Goal: Find specific page/section: Find specific page/section

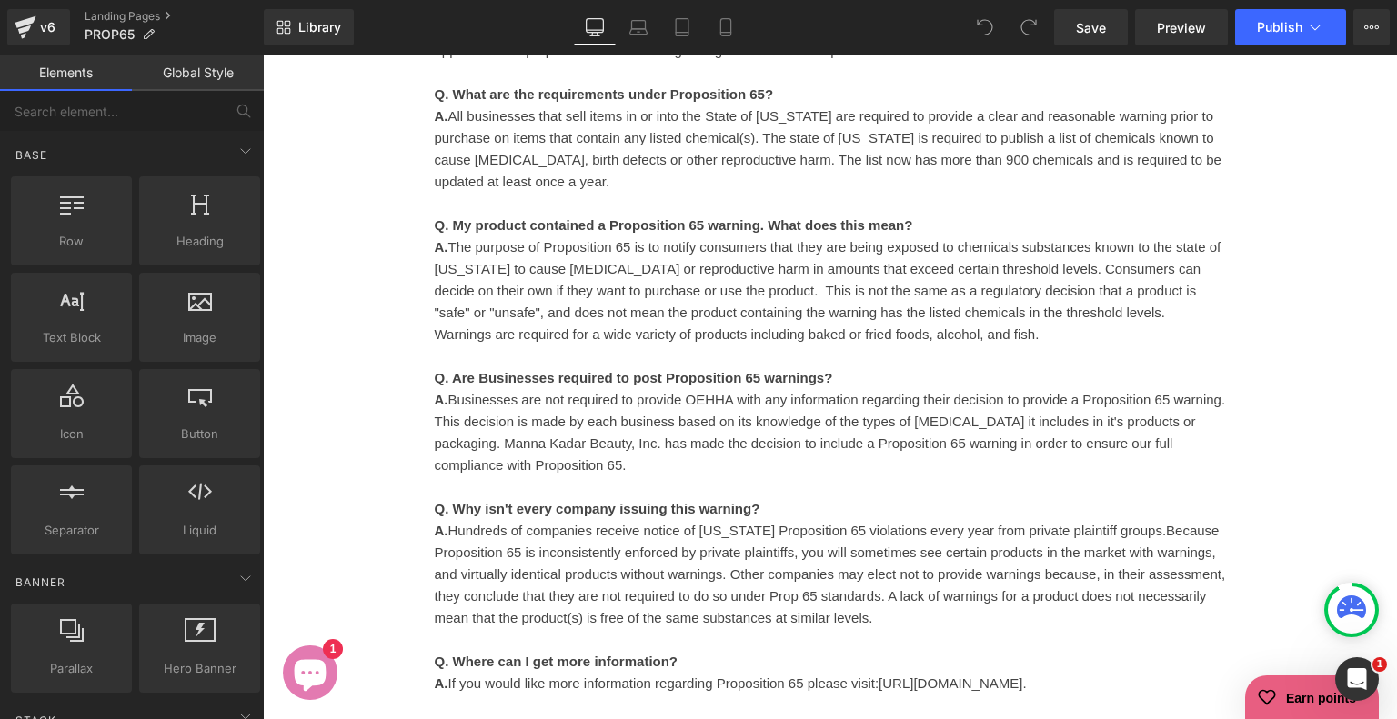
scroll to position [546, 0]
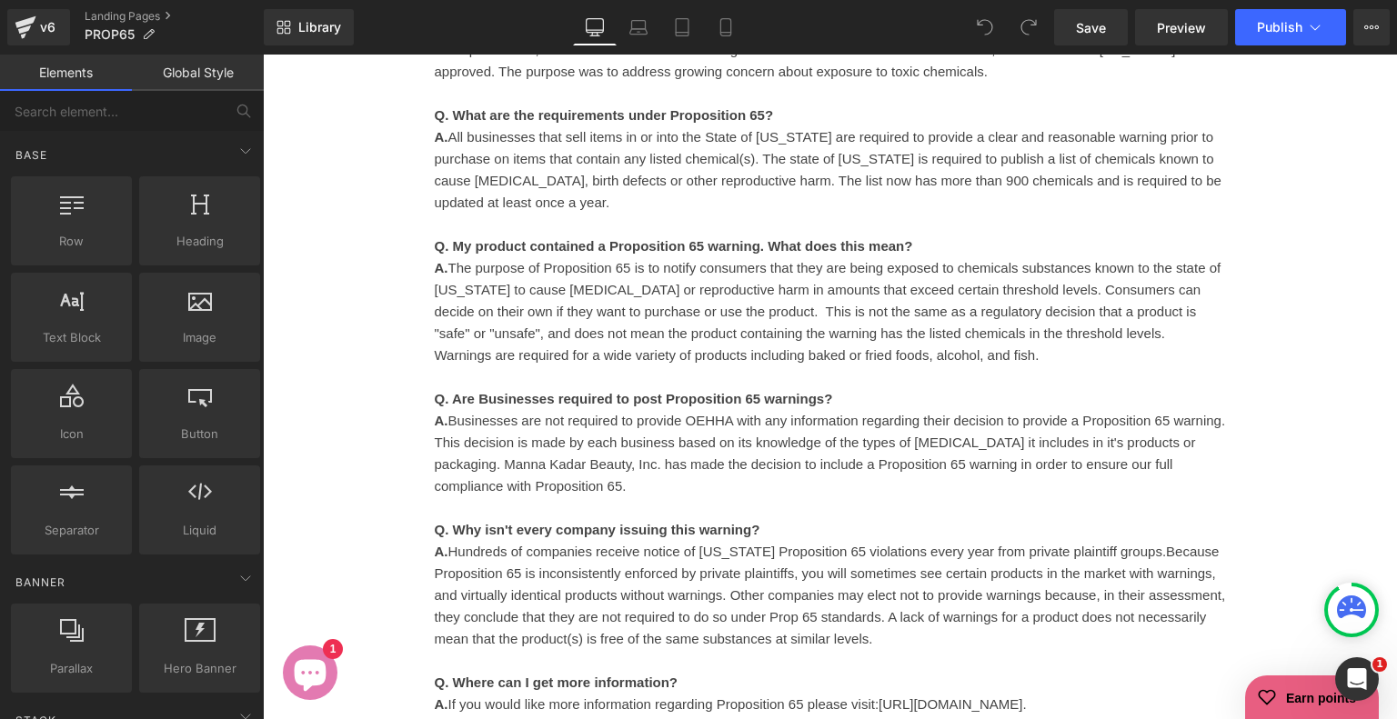
click at [618, 339] on p "A. The purpose of Proposition 65 is to notify consumers that they are being exp…" at bounding box center [830, 311] width 791 height 109
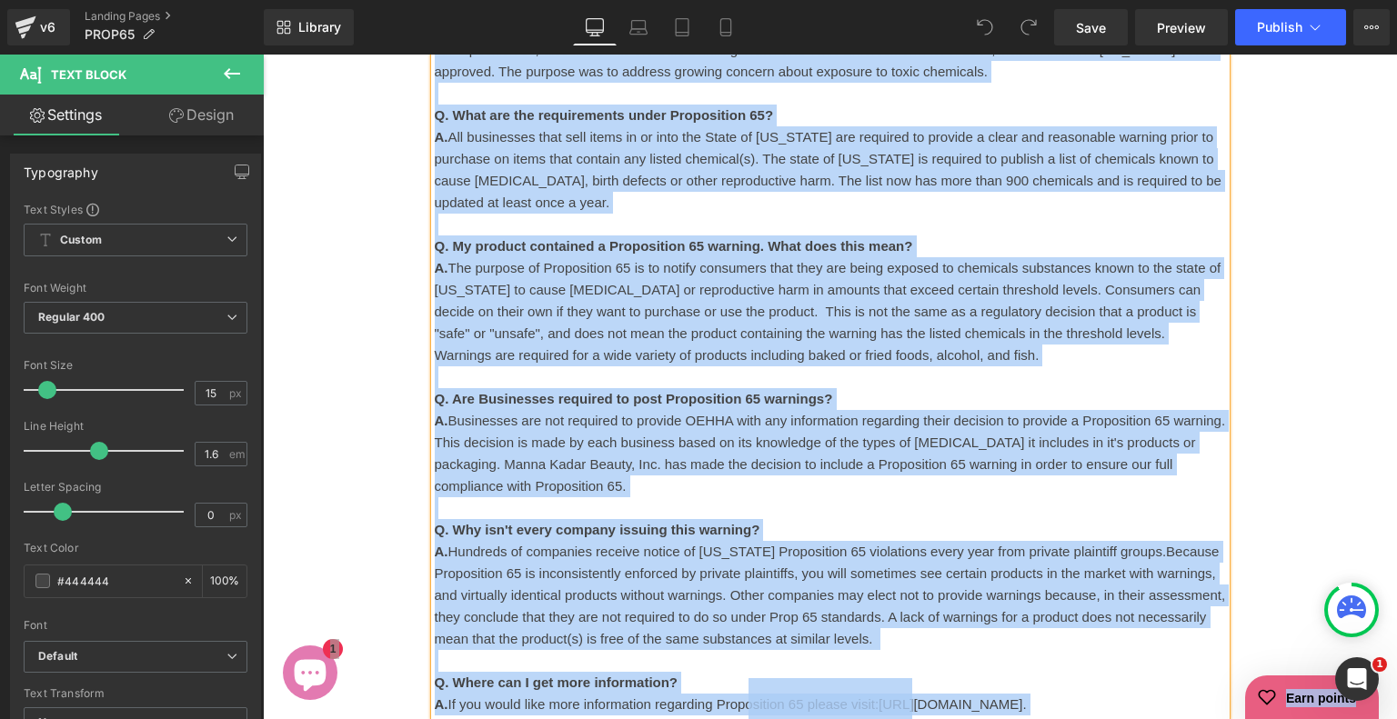
copy body "Skip to main content Free Domestic Shipping on orders over $35 Free Domestic Sh…"
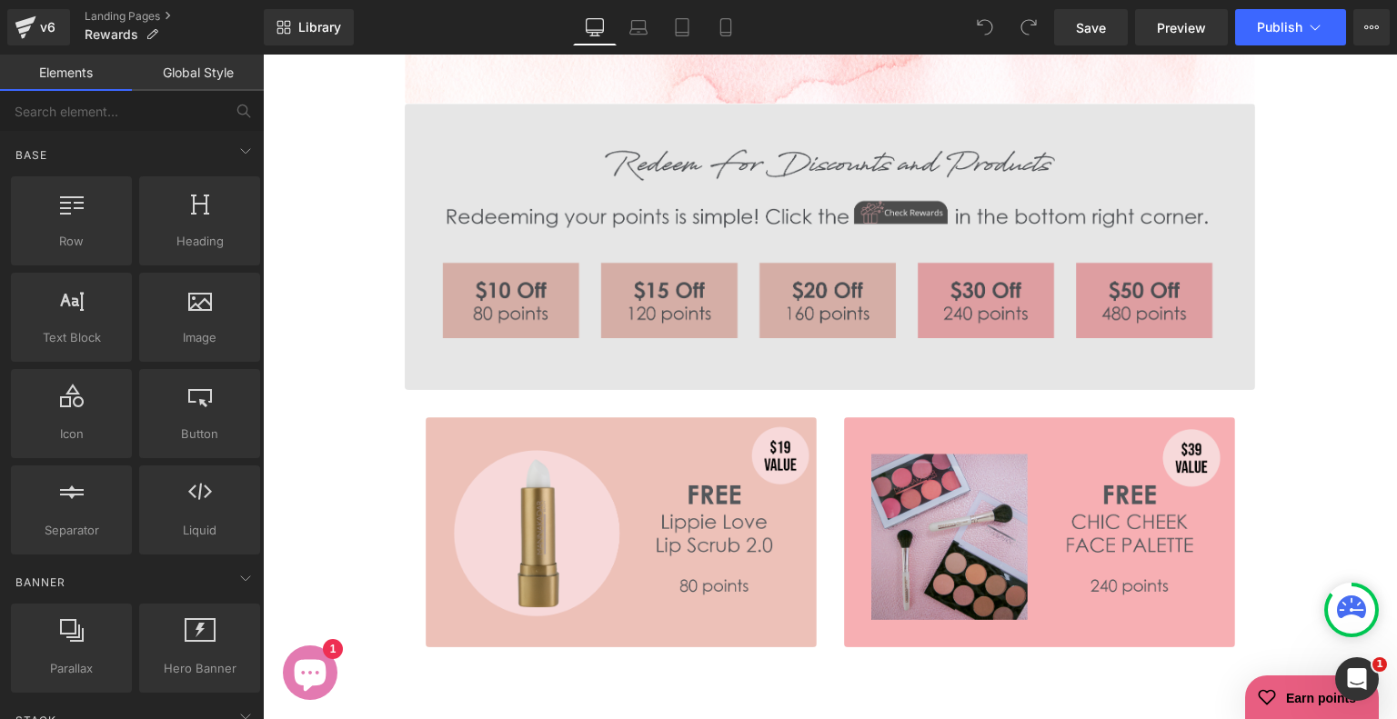
scroll to position [1273, 0]
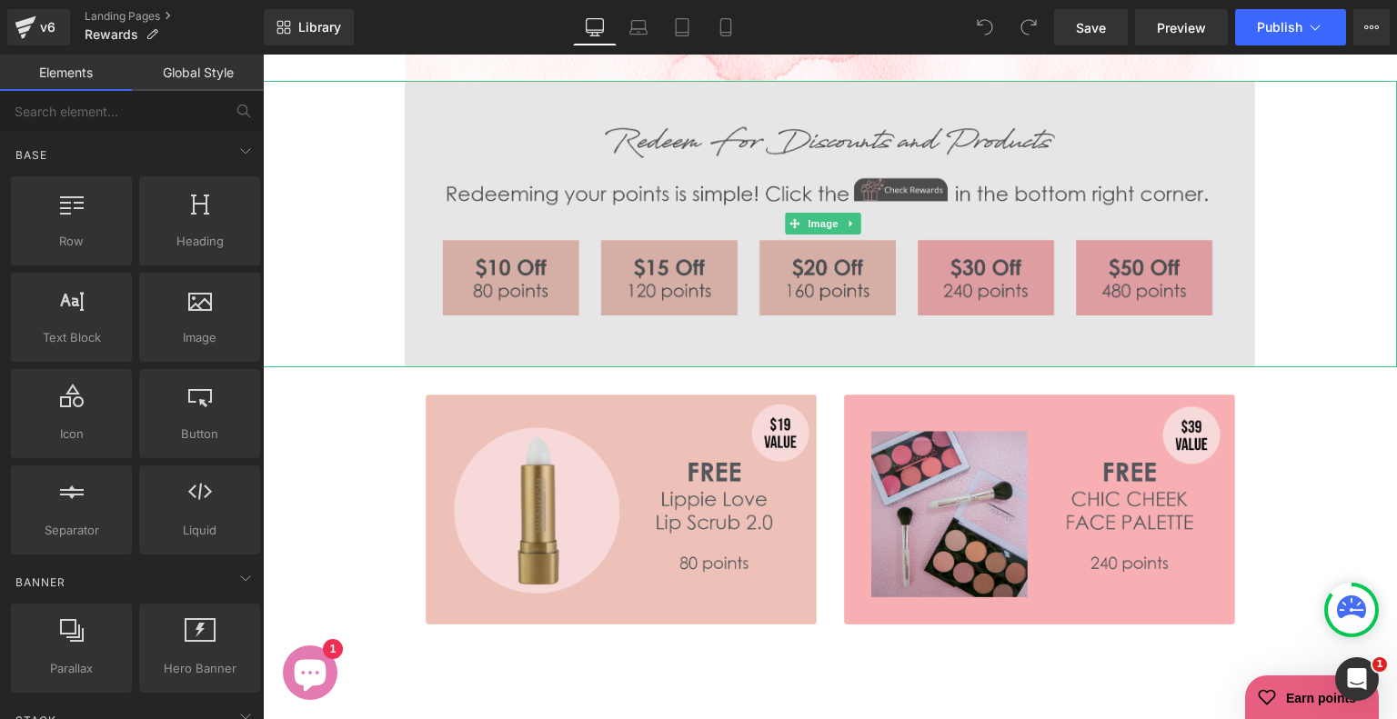
click at [840, 278] on img at bounding box center [830, 224] width 850 height 286
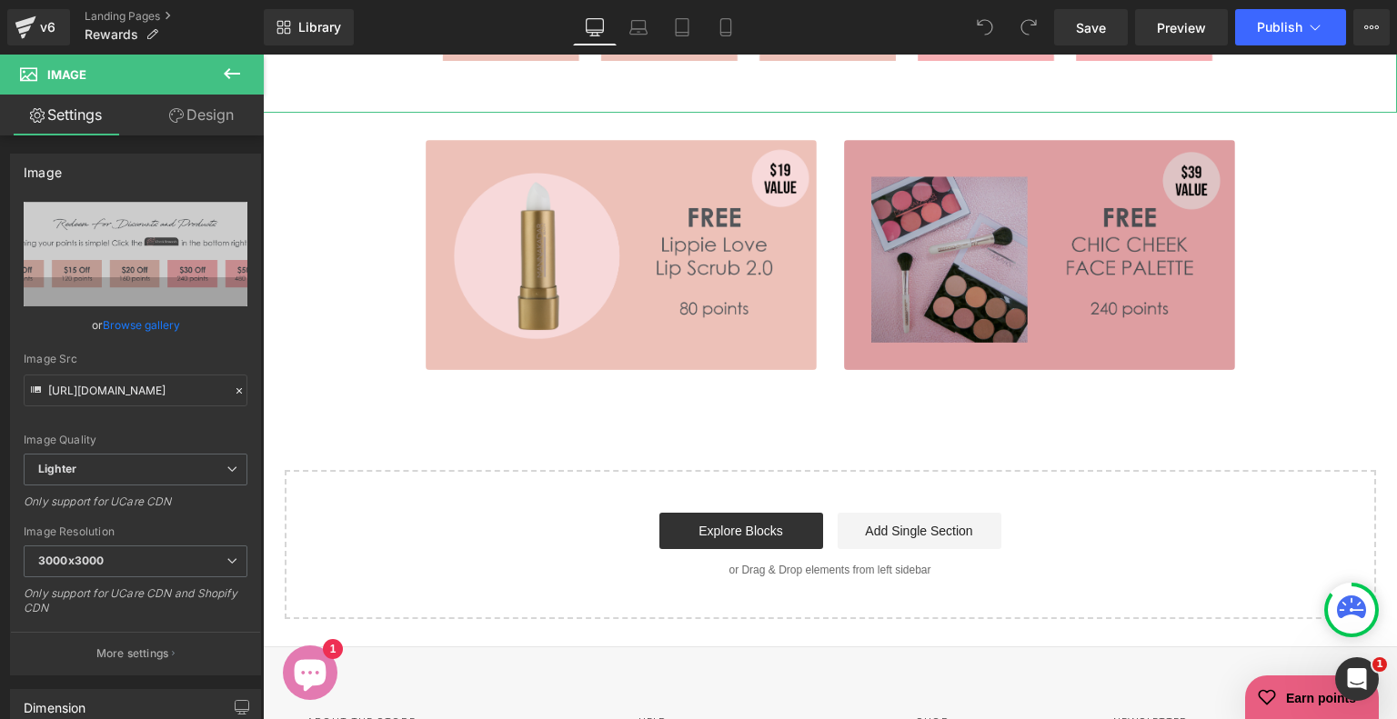
scroll to position [1546, 0]
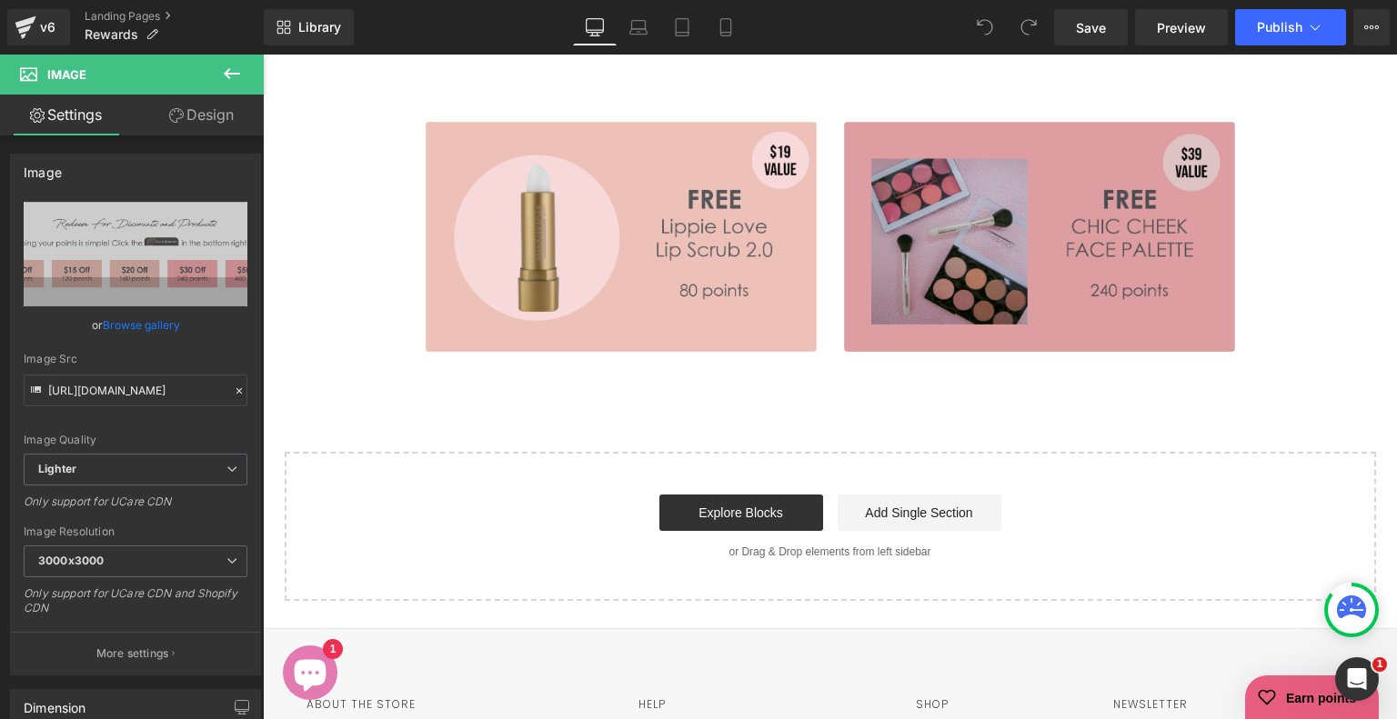
click at [852, 268] on img at bounding box center [1039, 237] width 391 height 230
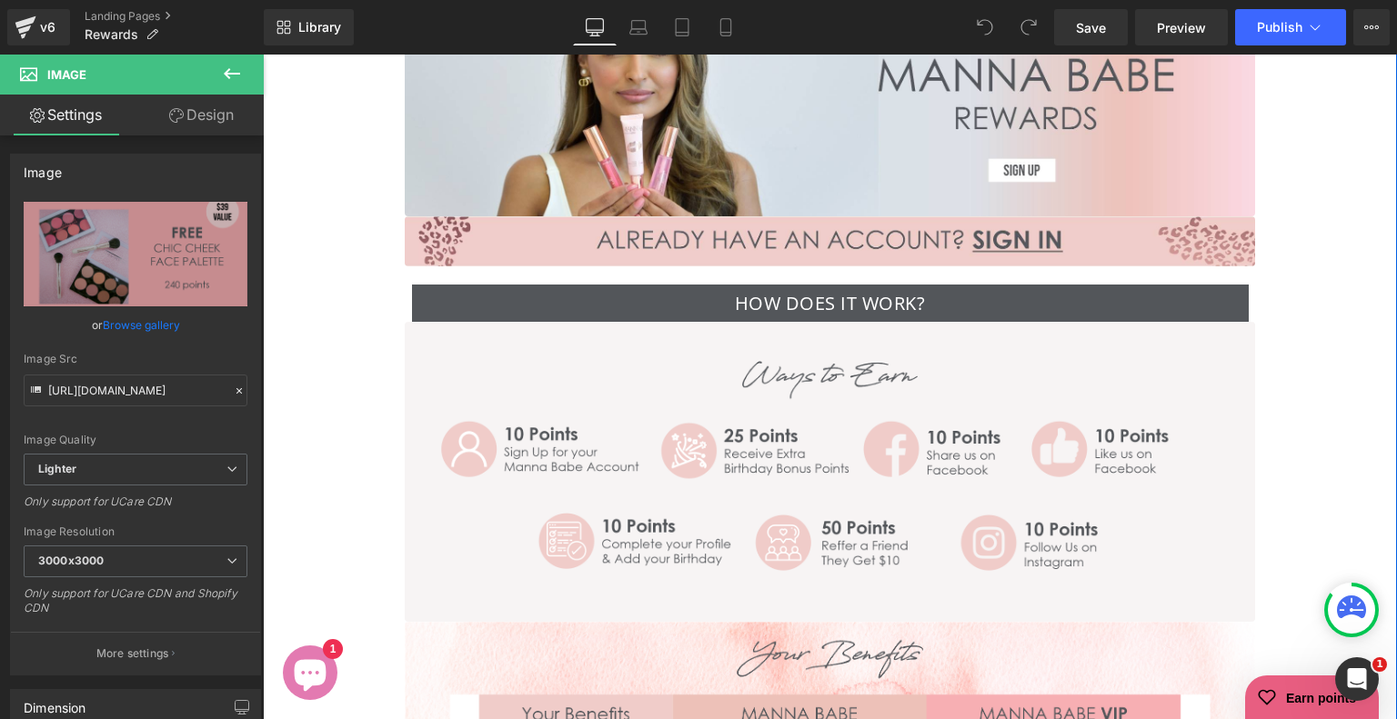
scroll to position [91, 0]
